Goal: Information Seeking & Learning: Learn about a topic

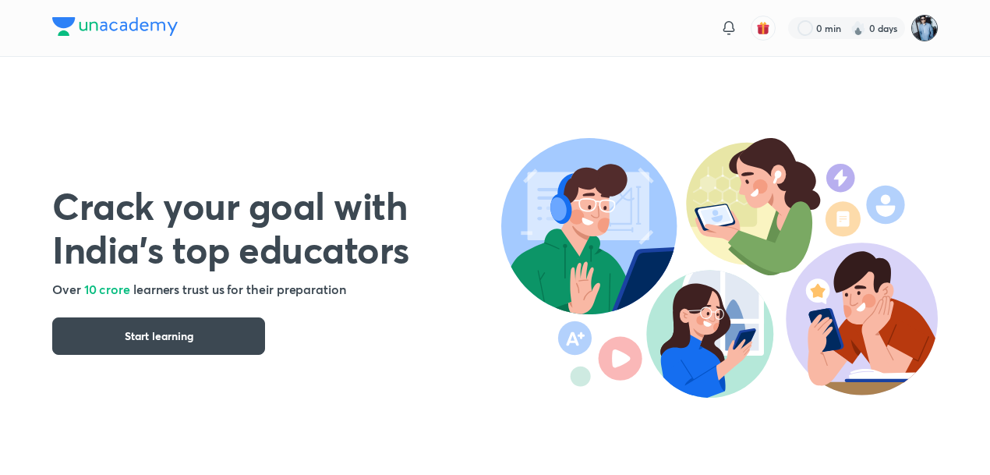
click at [925, 24] on img at bounding box center [924, 28] width 27 height 27
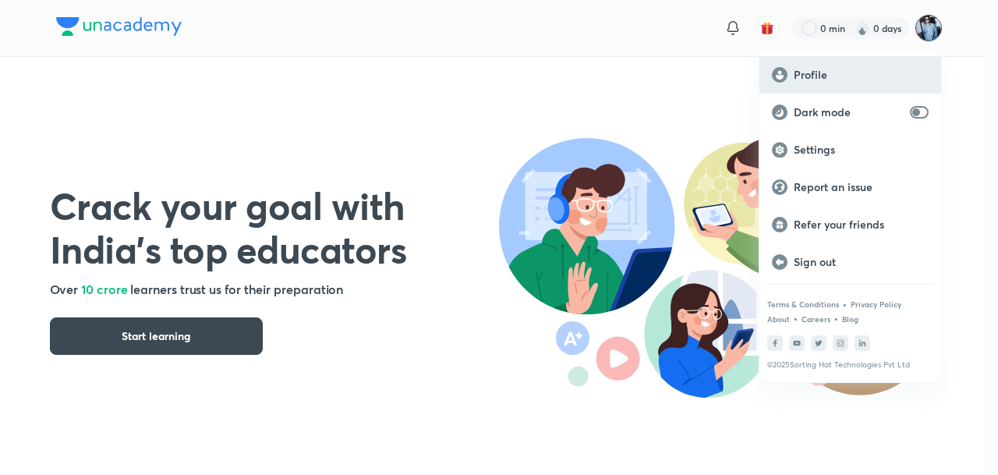
click at [884, 73] on p "Profile" at bounding box center [861, 75] width 135 height 14
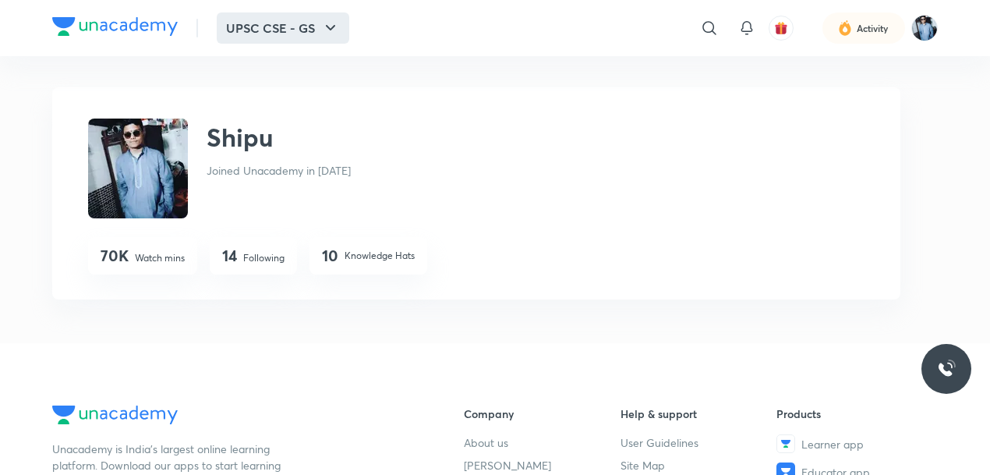
click at [328, 23] on icon "button" at bounding box center [330, 28] width 19 height 19
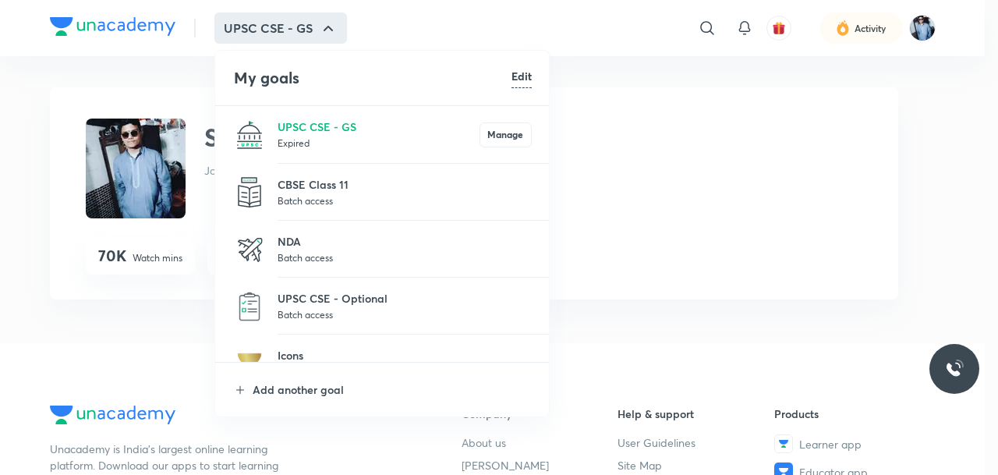
click at [310, 379] on li "Add another goal" at bounding box center [382, 390] width 335 height 54
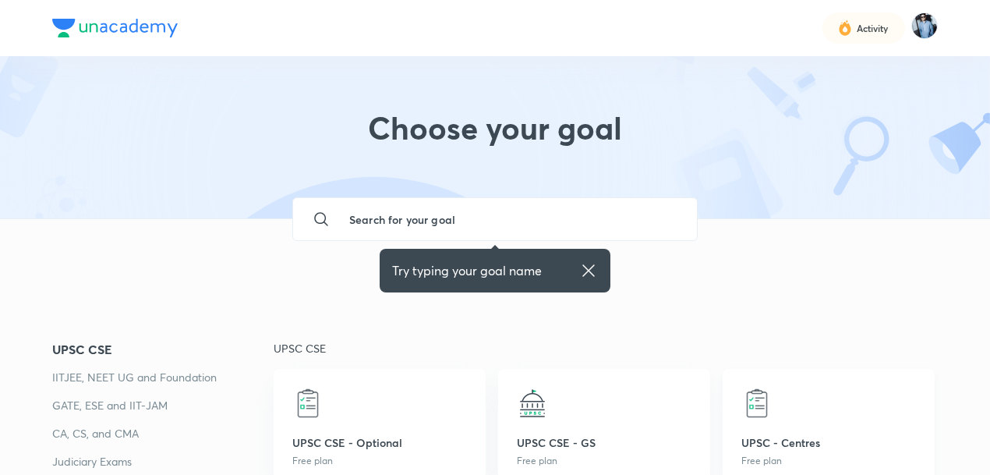
click at [758, 402] on img at bounding box center [756, 403] width 31 height 31
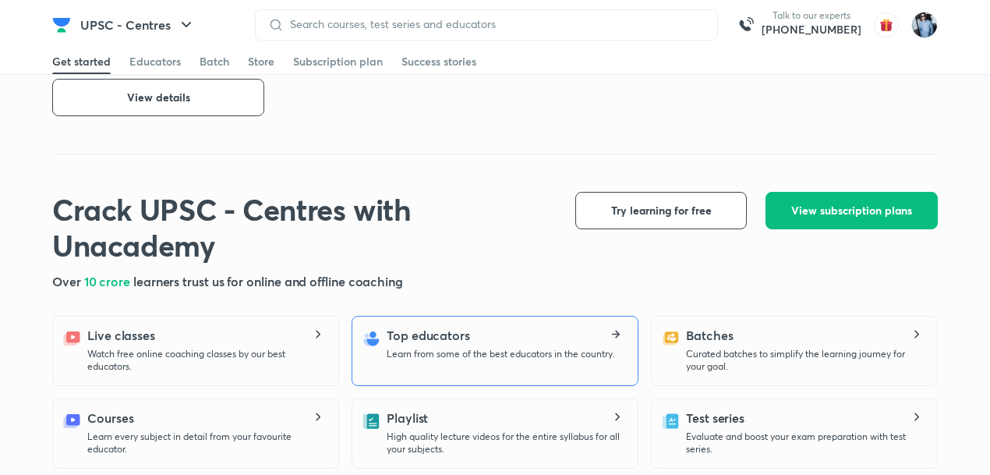
scroll to position [830, 0]
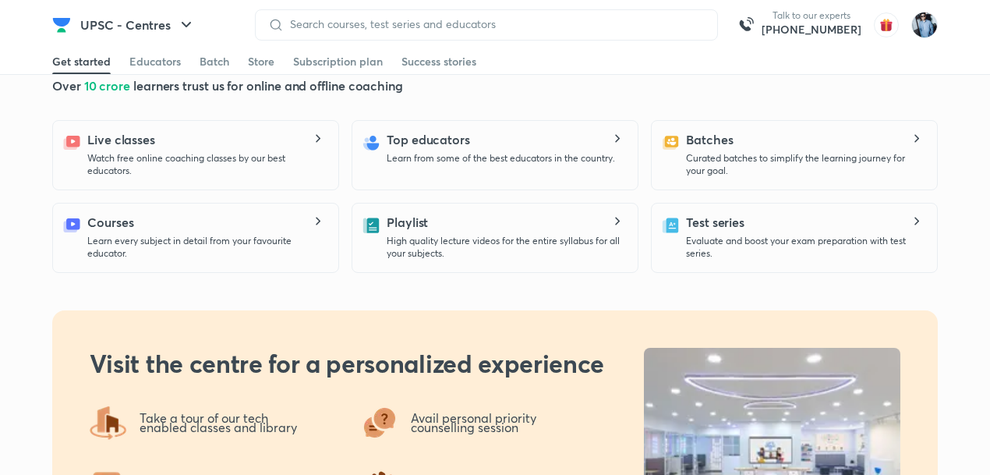
click at [317, 136] on icon at bounding box center [318, 139] width 5 height 8
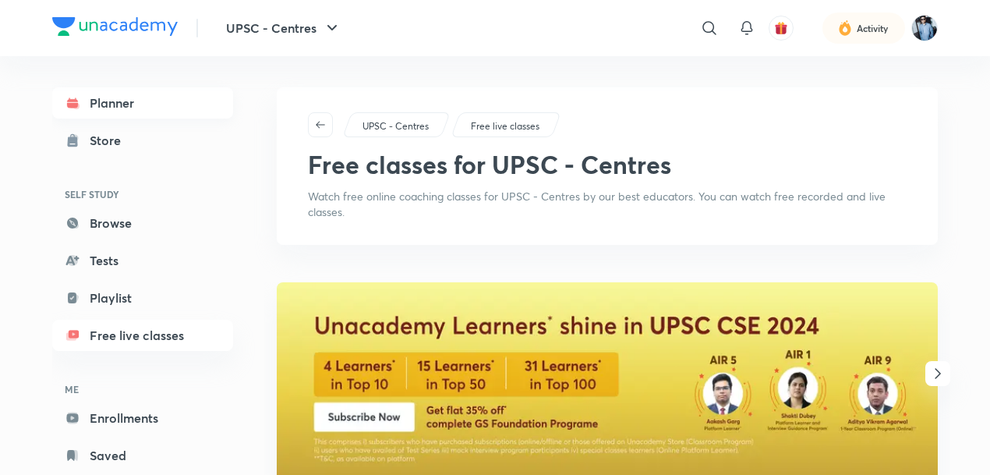
click at [168, 104] on link "Planner" at bounding box center [142, 102] width 181 height 31
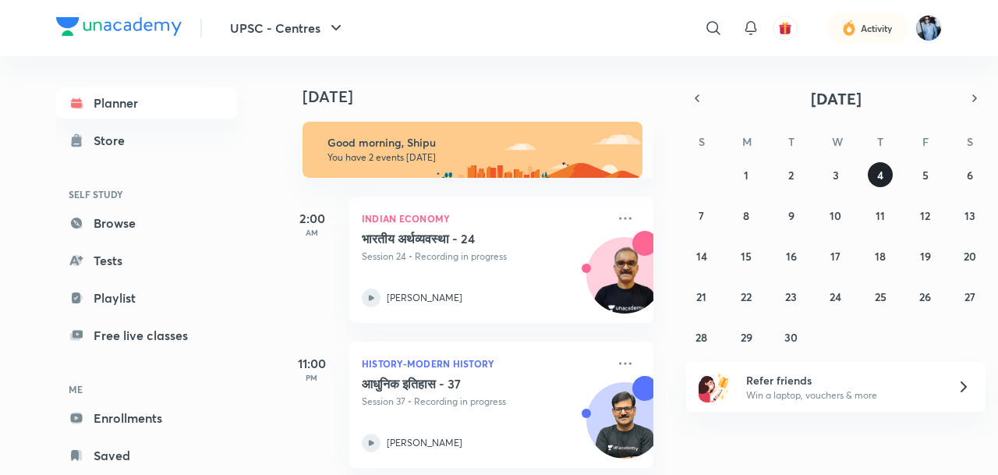
click at [879, 175] on abbr "4" at bounding box center [880, 175] width 6 height 15
click at [887, 181] on button "4" at bounding box center [880, 174] width 25 height 25
click at [933, 171] on button "5" at bounding box center [925, 174] width 25 height 25
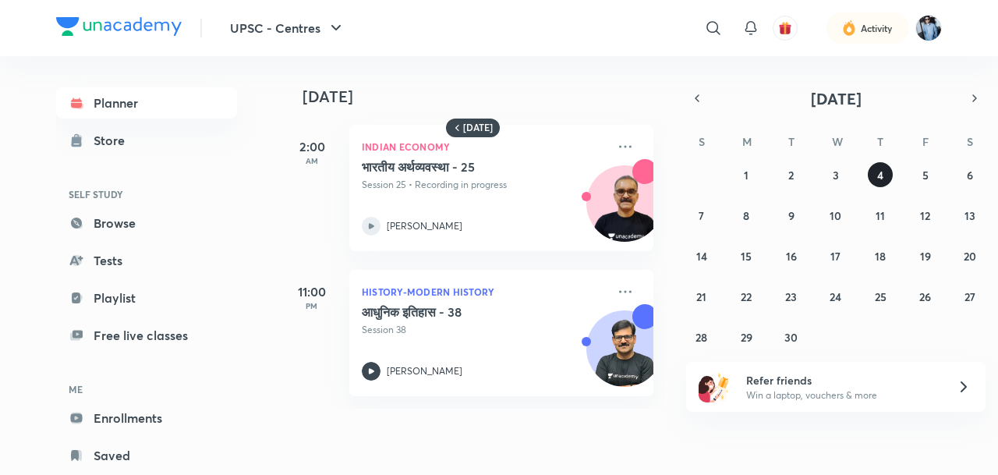
click at [887, 172] on button "4" at bounding box center [880, 174] width 25 height 25
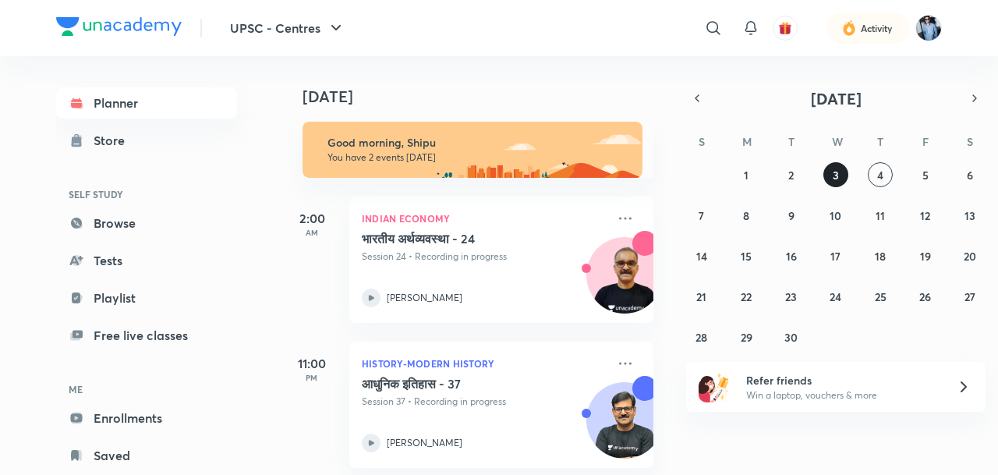
click at [833, 177] on abbr "3" at bounding box center [836, 175] width 6 height 15
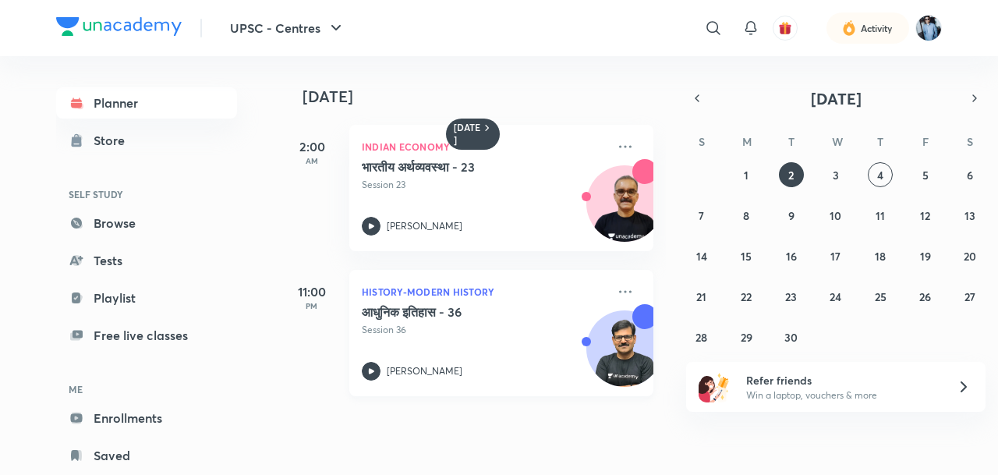
click at [607, 349] on img at bounding box center [624, 356] width 75 height 75
